Goal: Information Seeking & Learning: Compare options

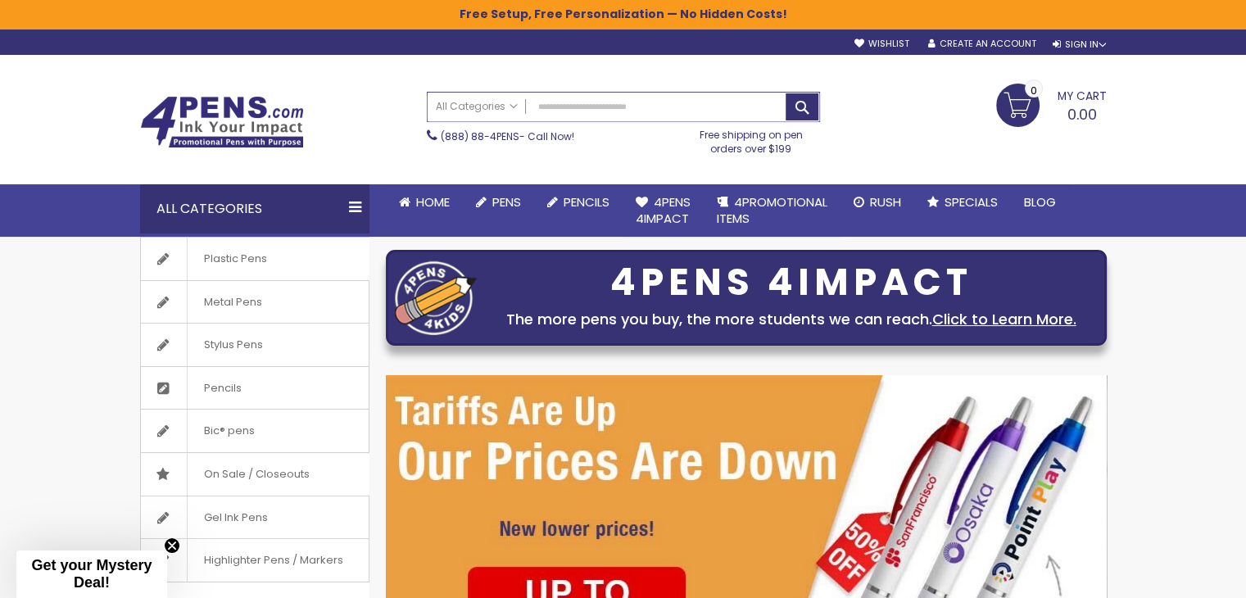
click at [574, 106] on input "Search" at bounding box center [624, 107] width 392 height 29
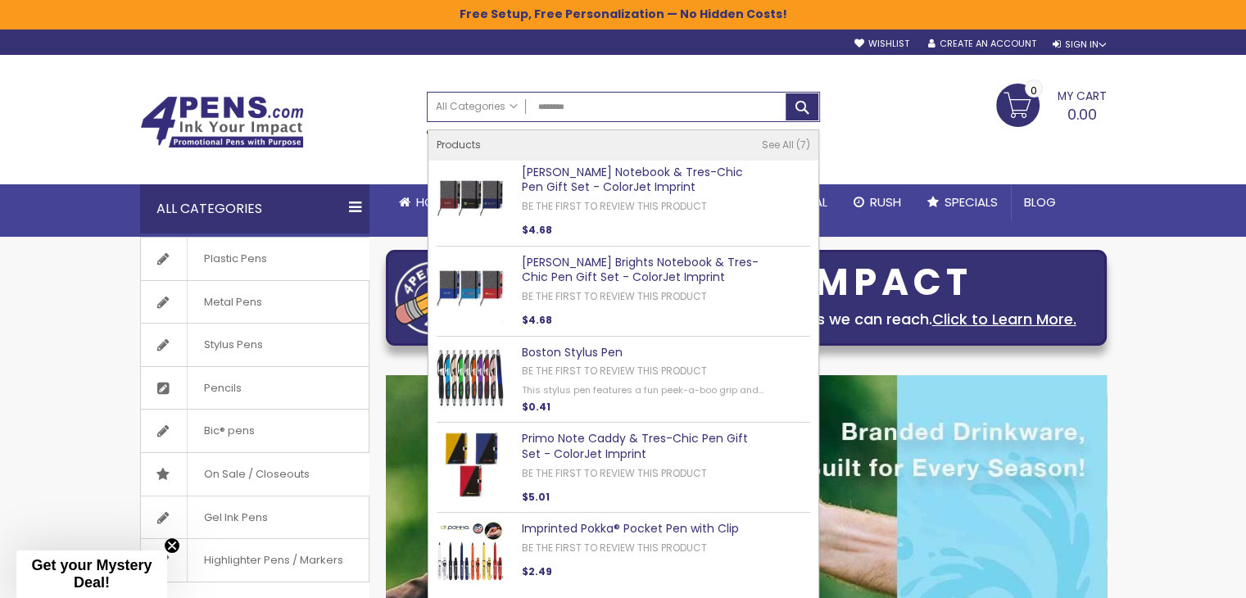
click at [554, 179] on link "Twain Notebook & Tres-Chic Pen Gift Set - ColorJet Imprint" at bounding box center [632, 180] width 221 height 32
type input "********"
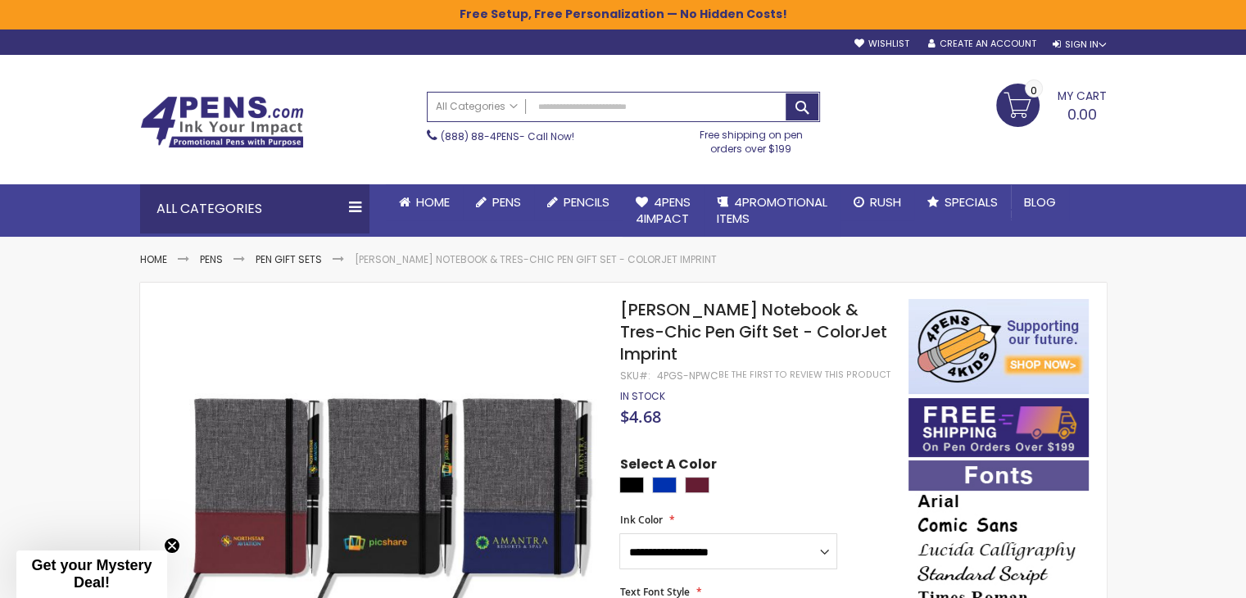
scroll to position [82, 0]
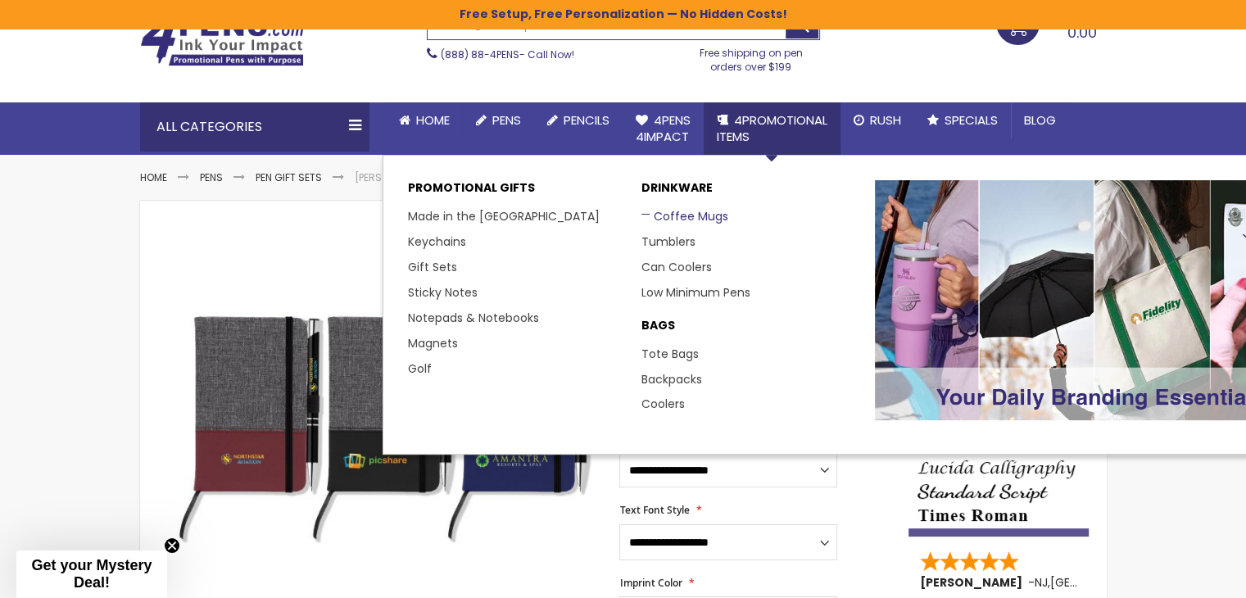
click at [701, 217] on link "Coffee Mugs" at bounding box center [685, 216] width 87 height 16
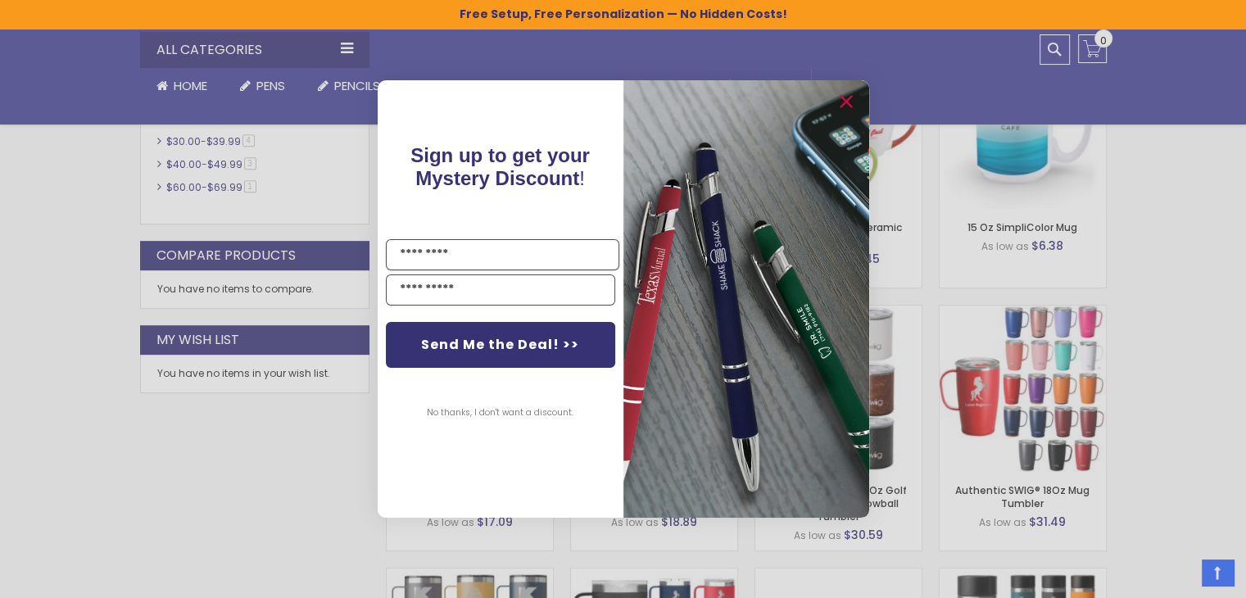
scroll to position [848, 0]
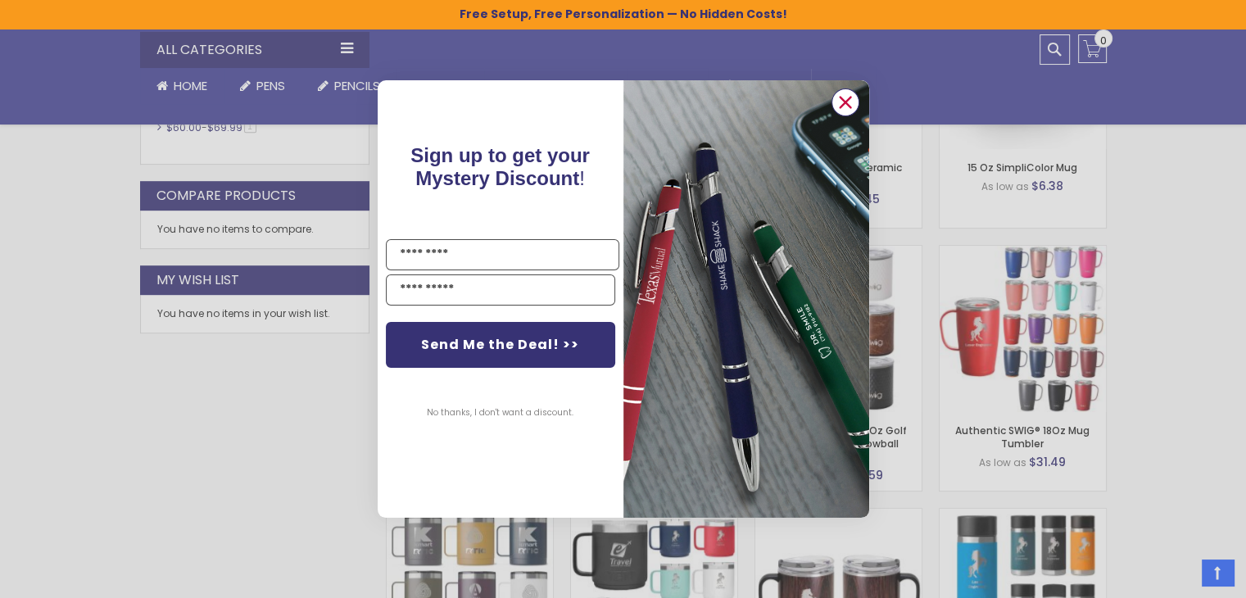
click at [849, 98] on icon "Close dialog" at bounding box center [845, 103] width 11 height 11
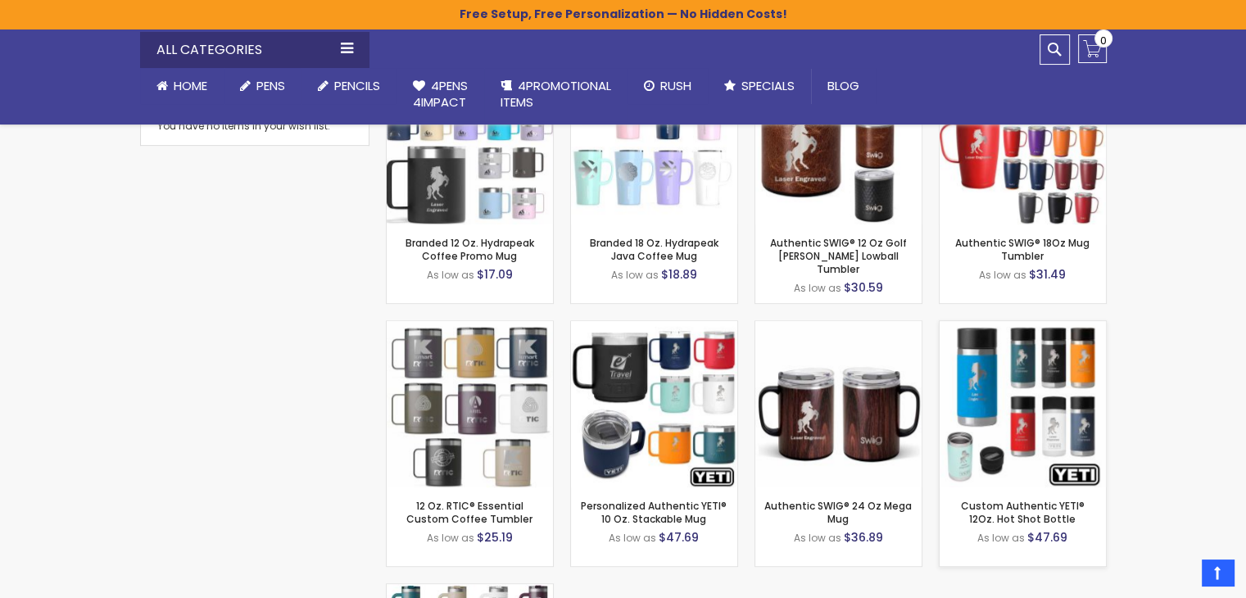
scroll to position [1012, 0]
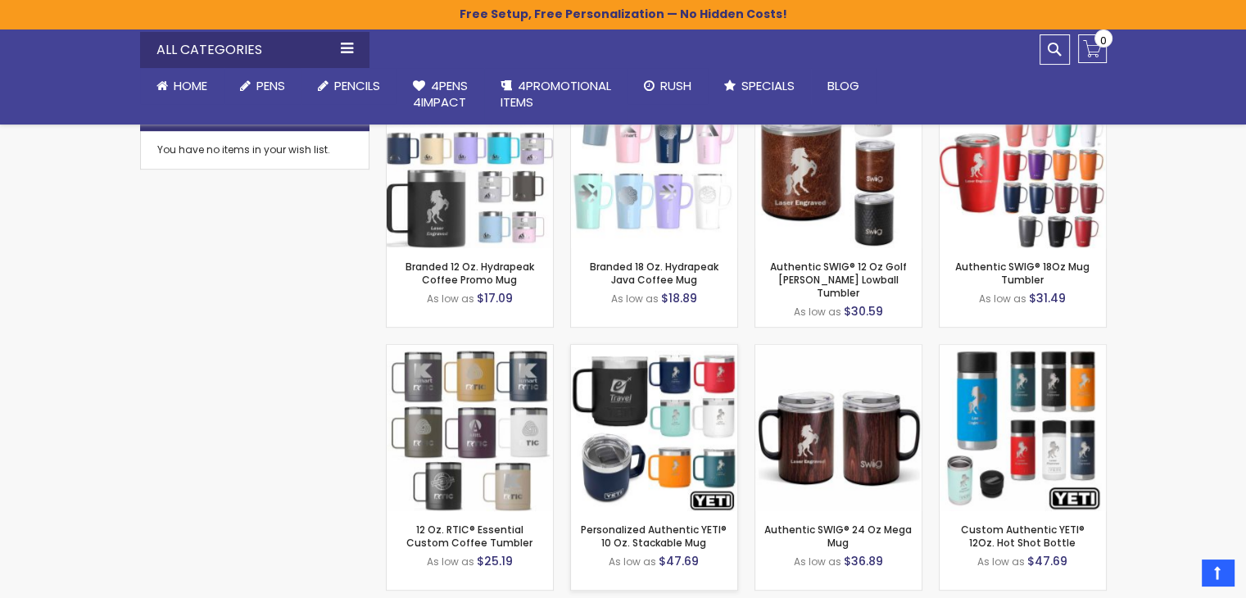
click at [622, 407] on img at bounding box center [654, 428] width 166 height 166
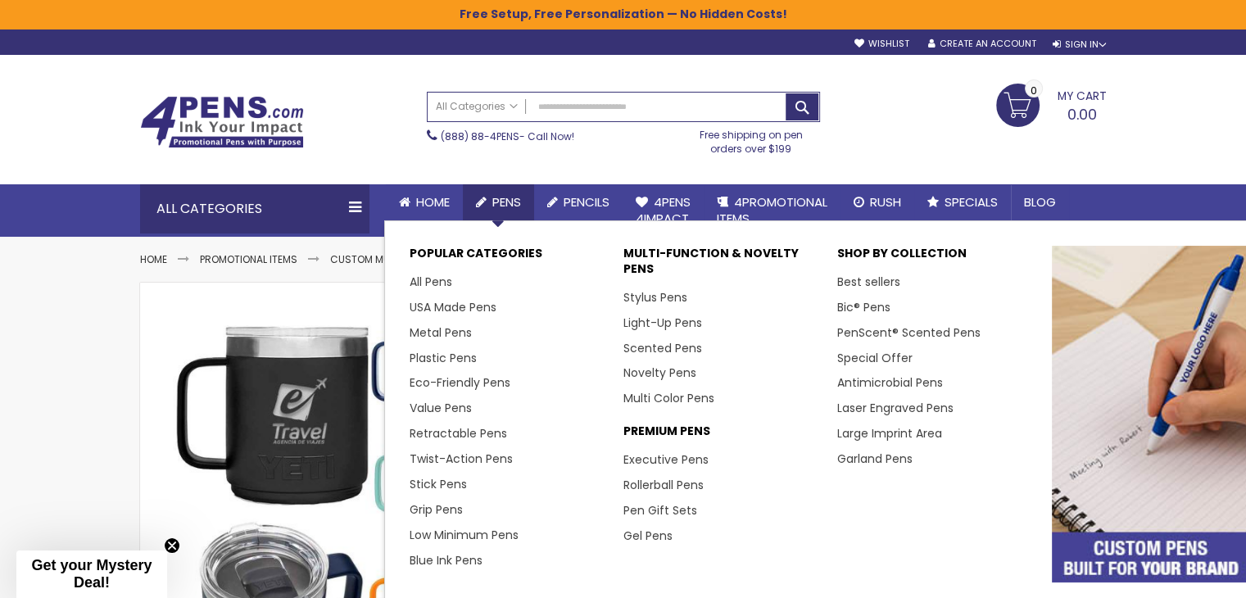
click at [497, 215] on li "Pens Go to Pens Popular Categories All Pens USA Made Pens Metal Pens Plastic Pe…" at bounding box center [498, 202] width 71 height 36
click at [468, 331] on link "Metal Pens" at bounding box center [447, 332] width 75 height 16
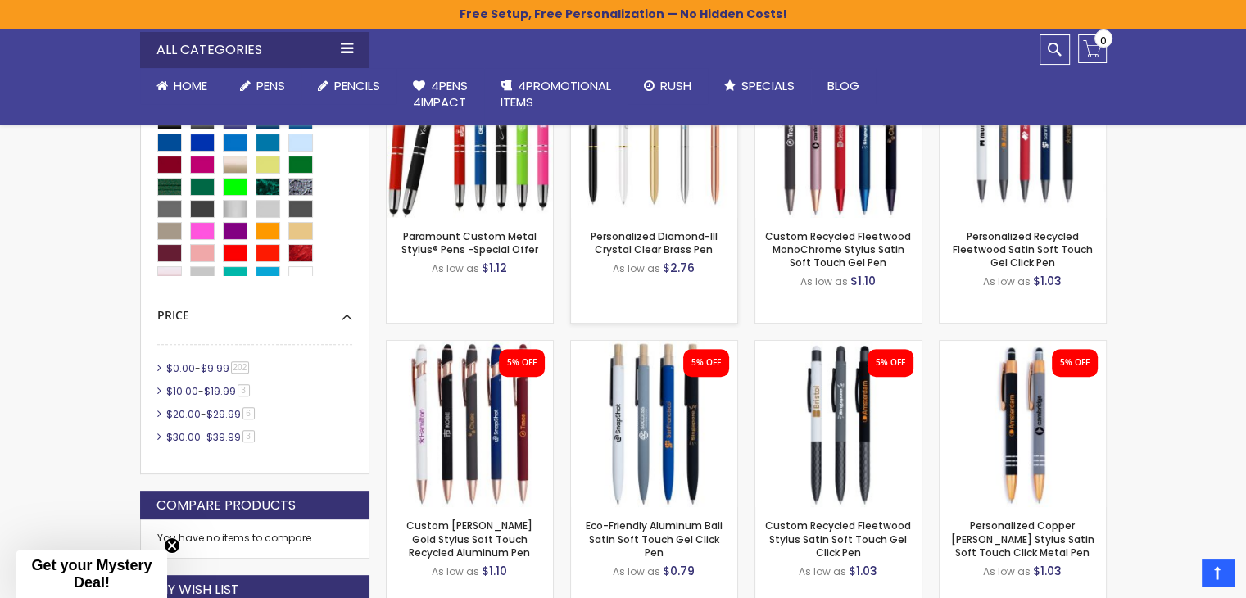
scroll to position [438, 0]
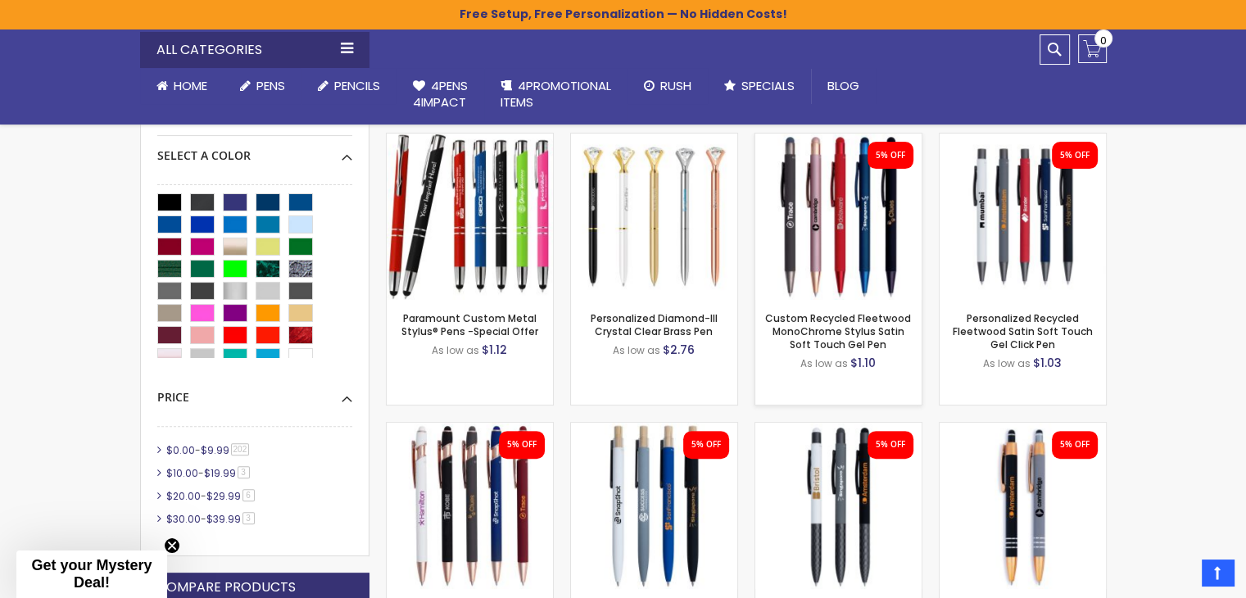
click at [822, 260] on div "- ** + Add to Cart" at bounding box center [838, 273] width 166 height 29
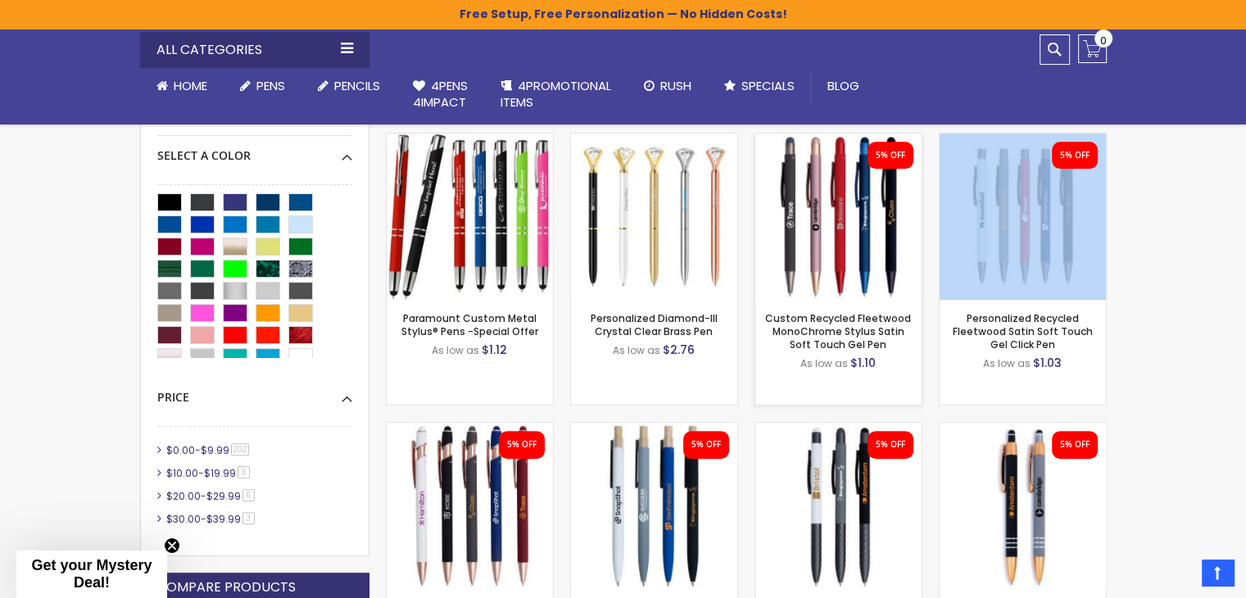
click at [822, 260] on div "- ** + Add to Cart" at bounding box center [838, 273] width 166 height 29
click at [829, 243] on img at bounding box center [838, 217] width 166 height 166
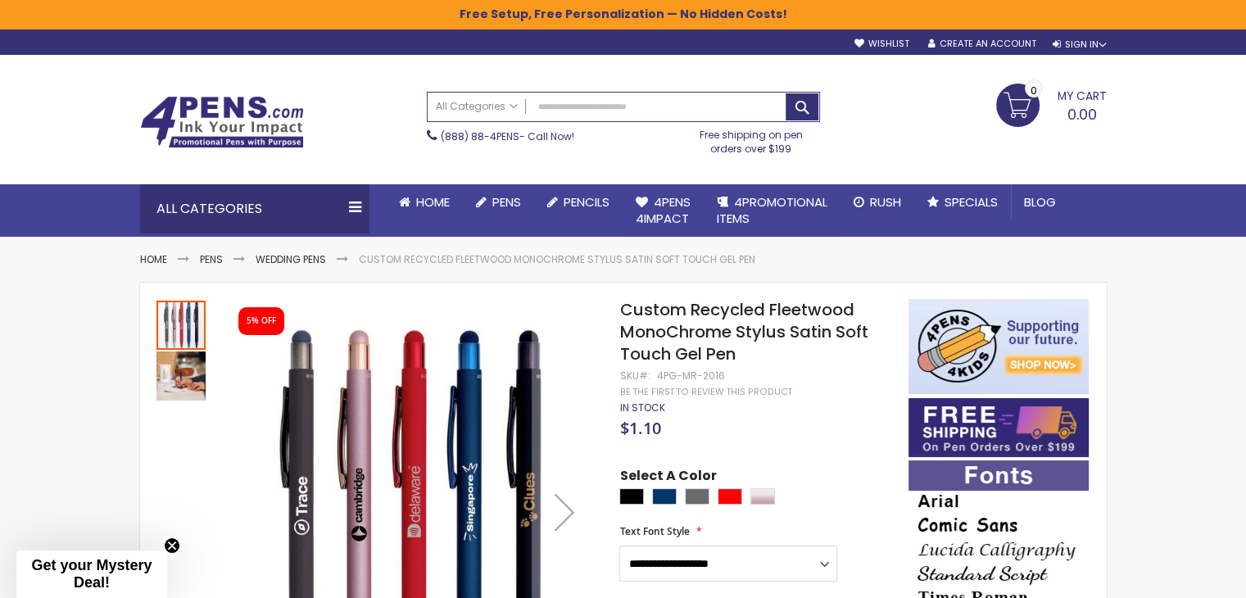
click at [184, 360] on img "Custom Recycled Fleetwood MonoChrome Stylus Satin Soft Touch Gel Pen" at bounding box center [181, 376] width 49 height 49
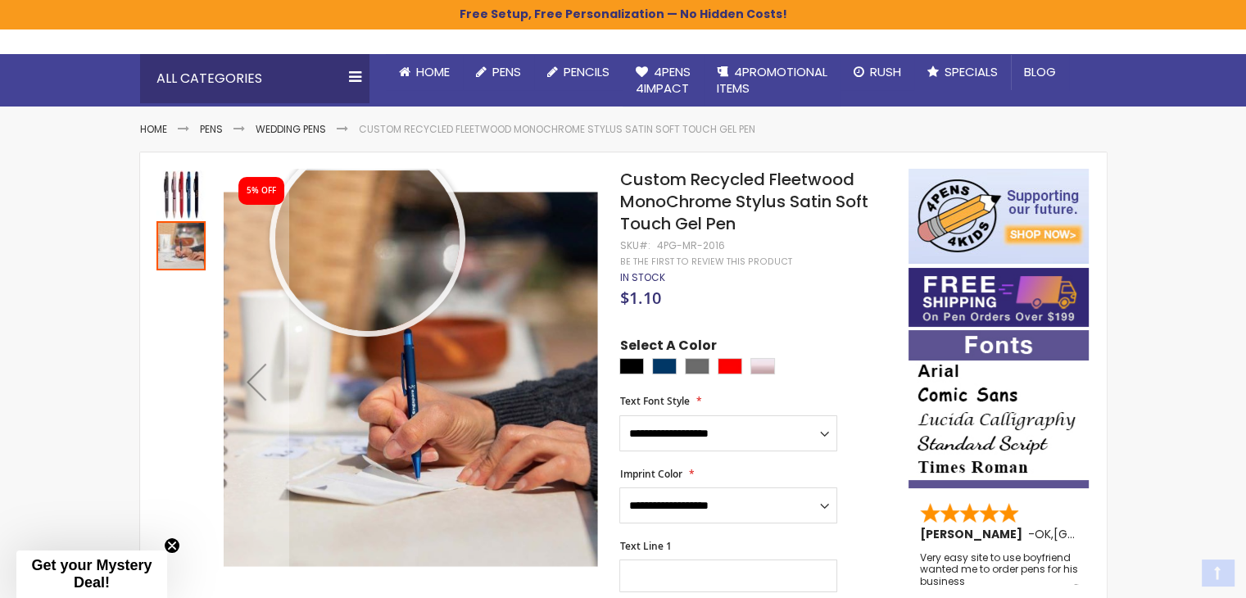
scroll to position [246, 0]
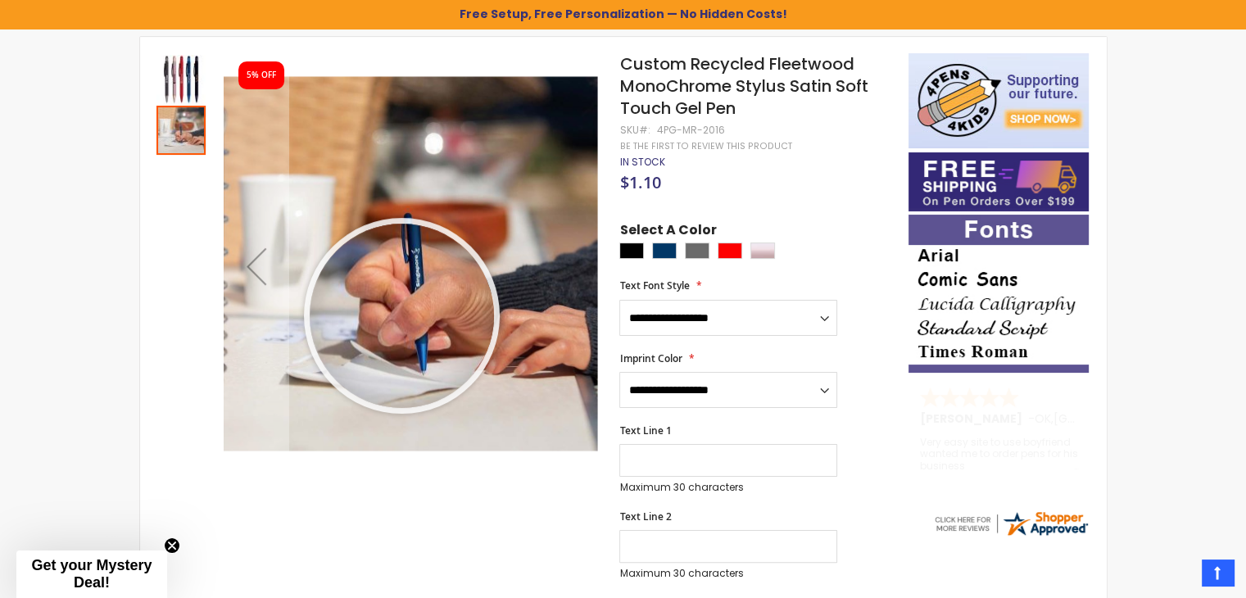
drag, startPoint x: 401, startPoint y: 315, endPoint x: 311, endPoint y: 148, distance: 189.6
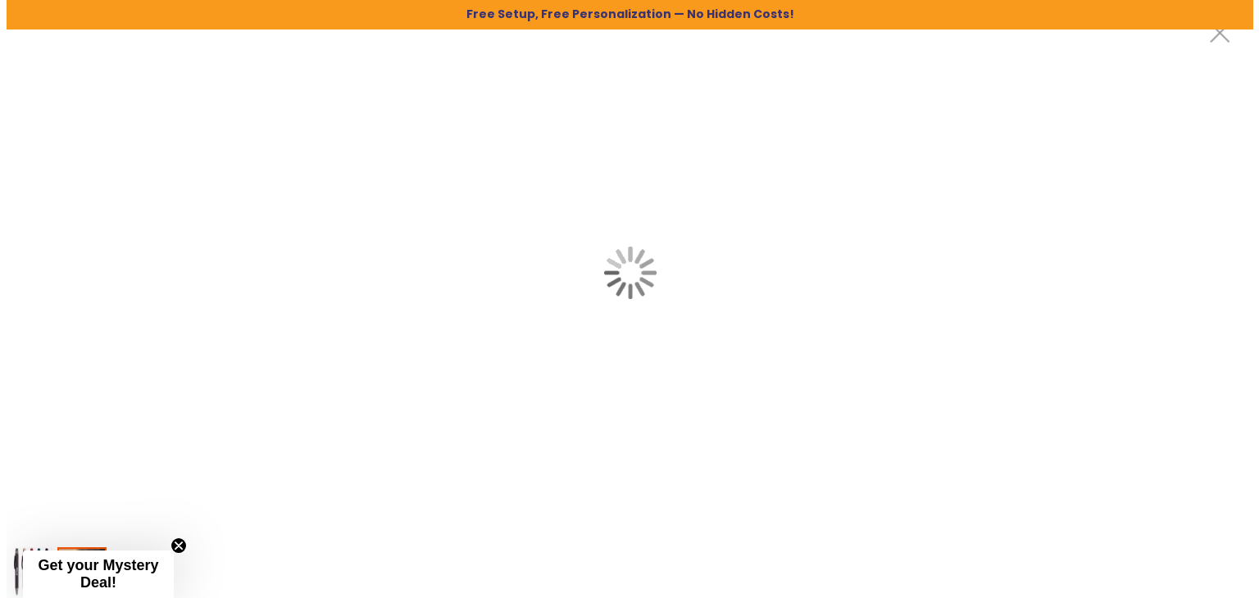
scroll to position [0, 0]
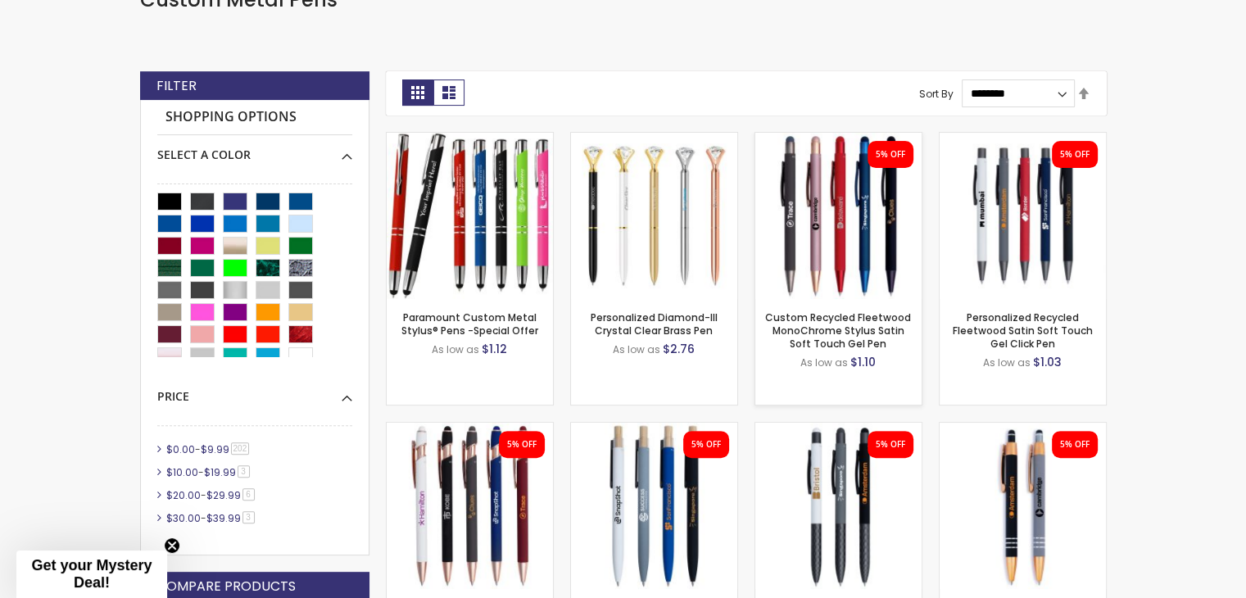
scroll to position [438, 0]
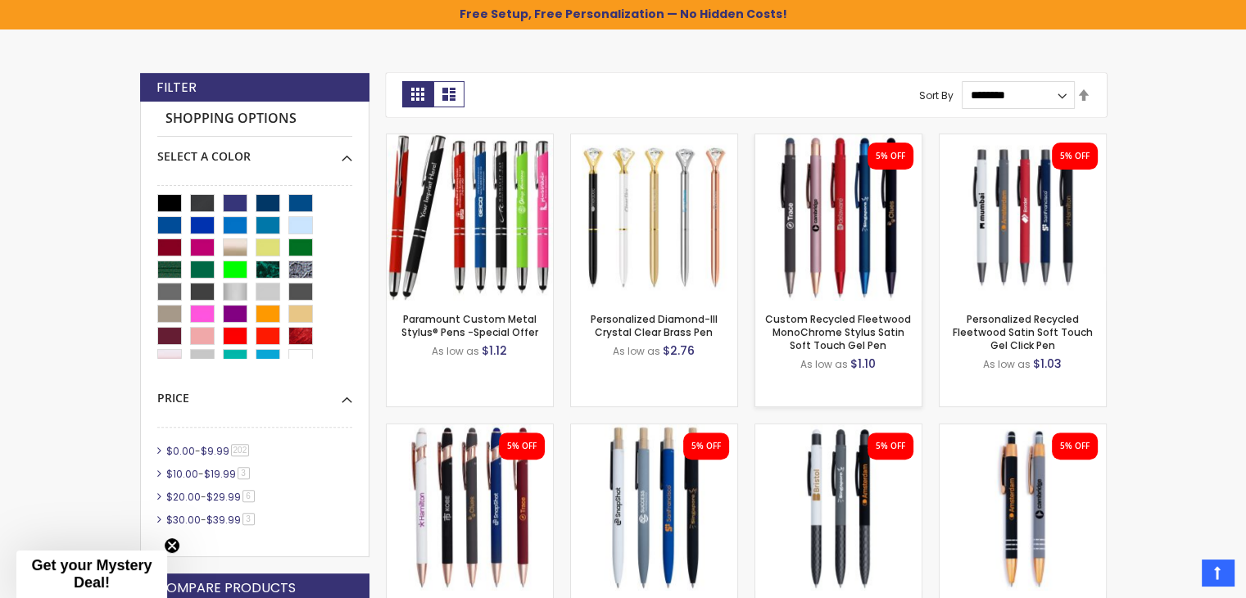
click at [878, 226] on img at bounding box center [838, 217] width 166 height 166
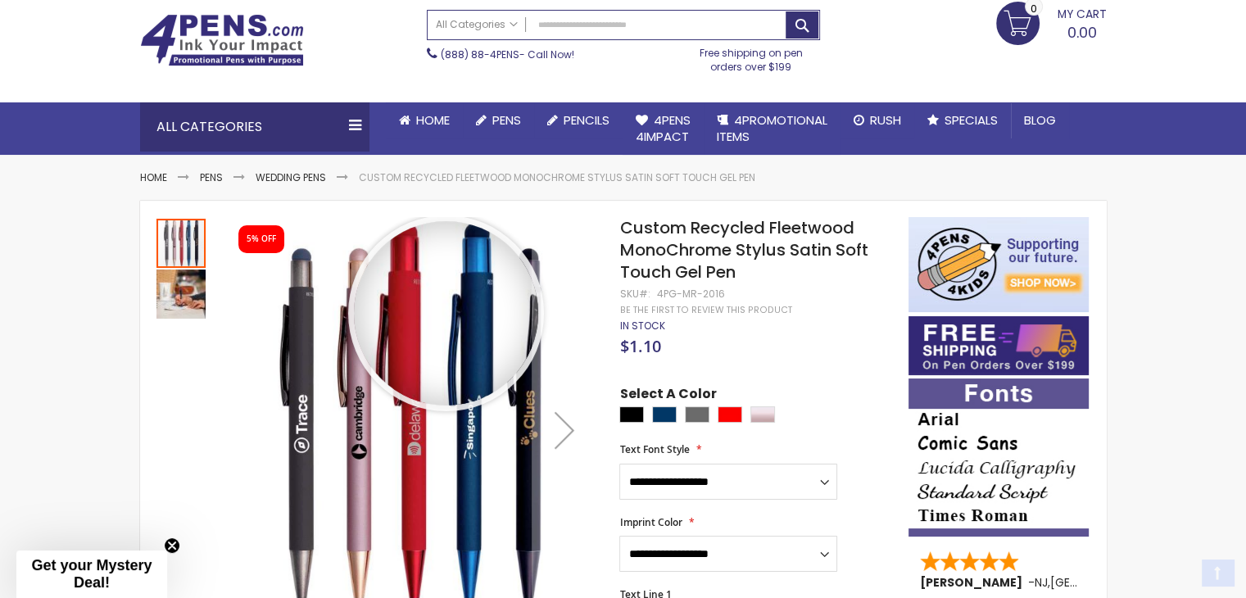
scroll to position [164, 0]
